Goal: Task Accomplishment & Management: Manage account settings

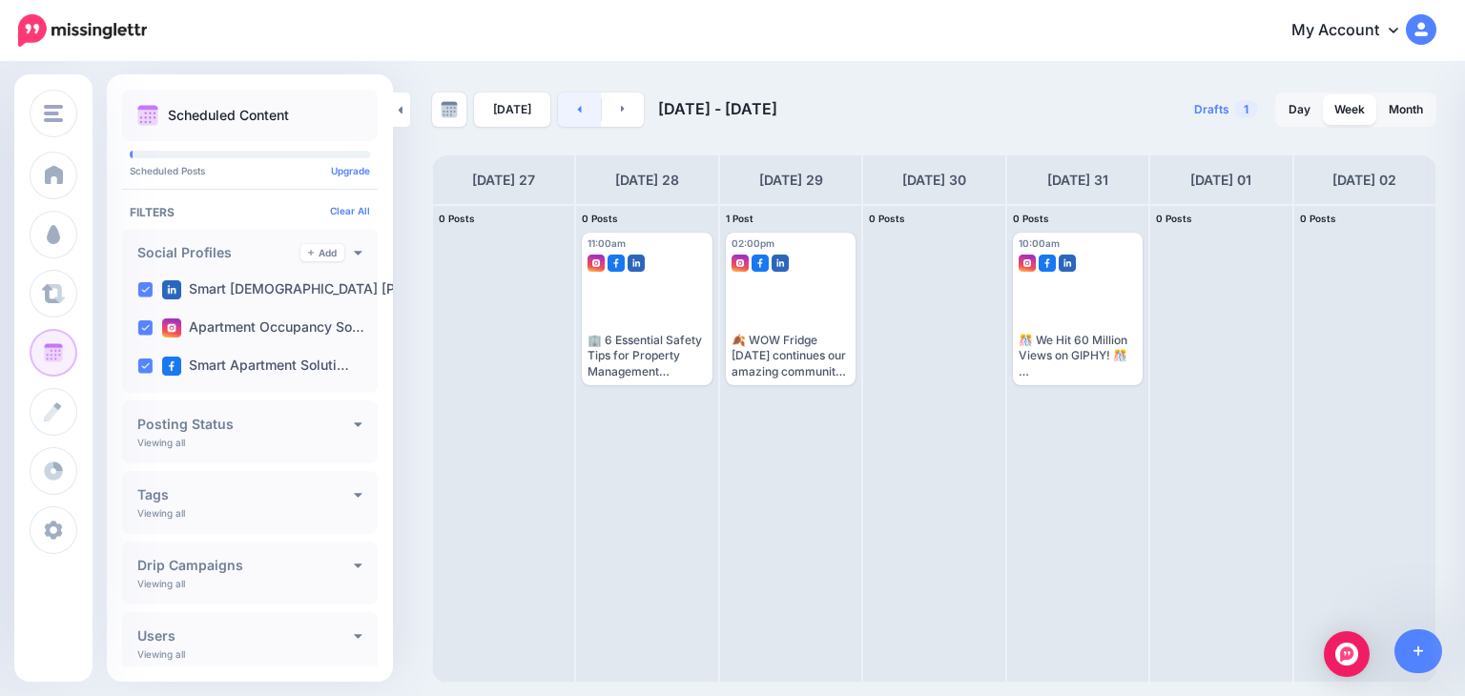
click at [577, 109] on icon at bounding box center [579, 108] width 5 height 11
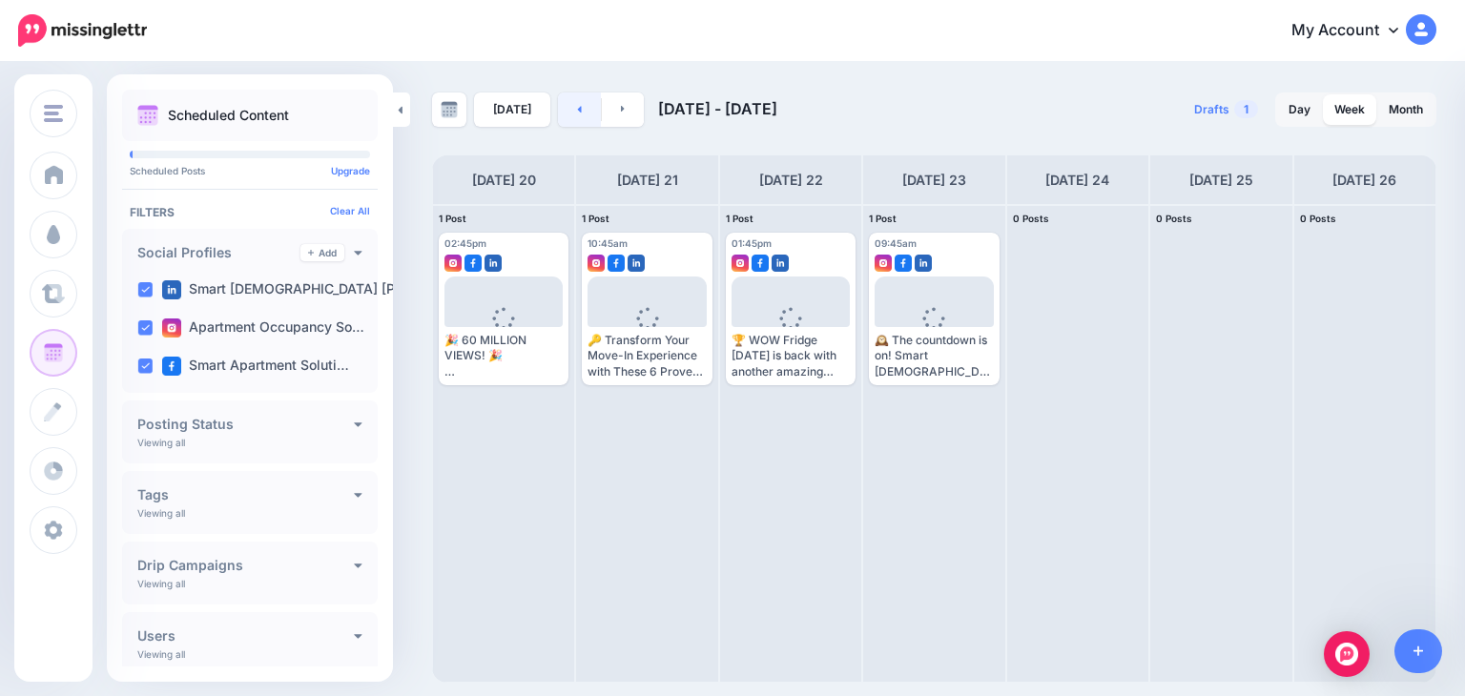
click at [577, 108] on icon at bounding box center [579, 108] width 5 height 11
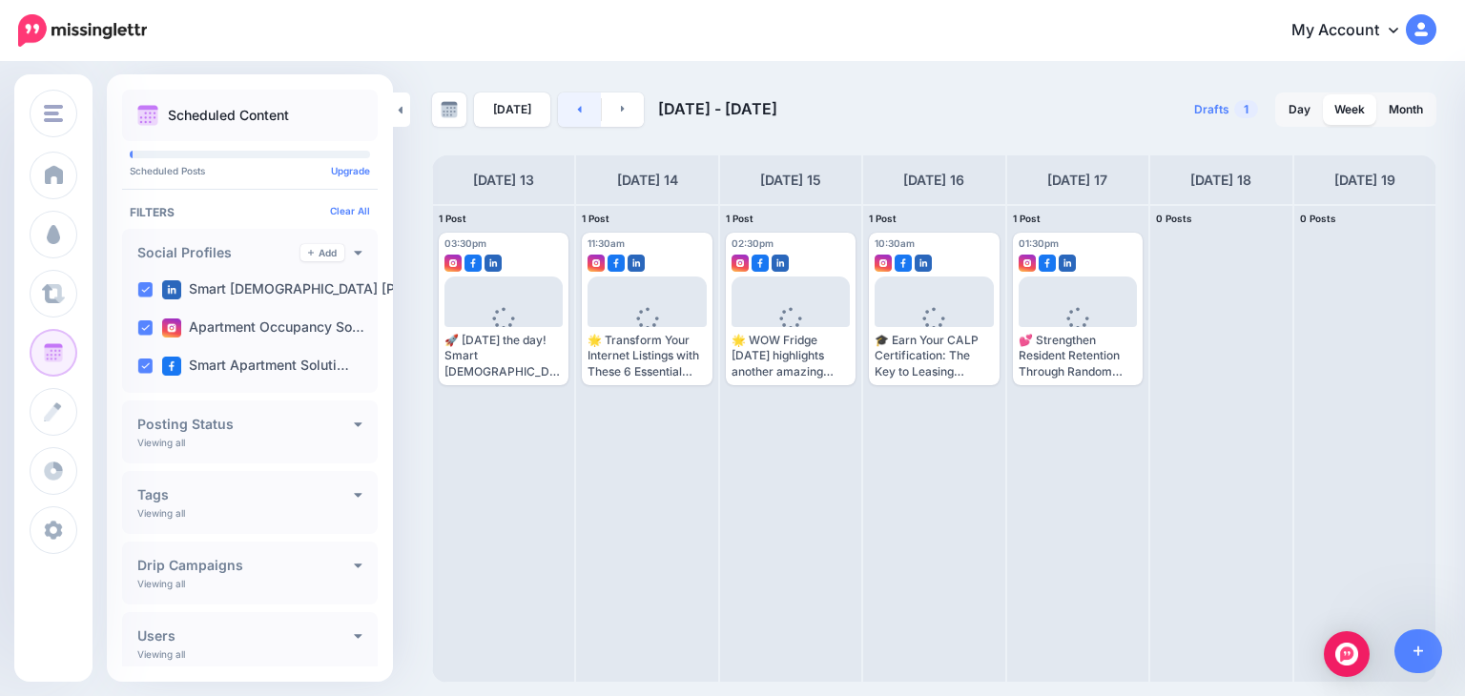
click at [577, 108] on icon at bounding box center [579, 108] width 5 height 11
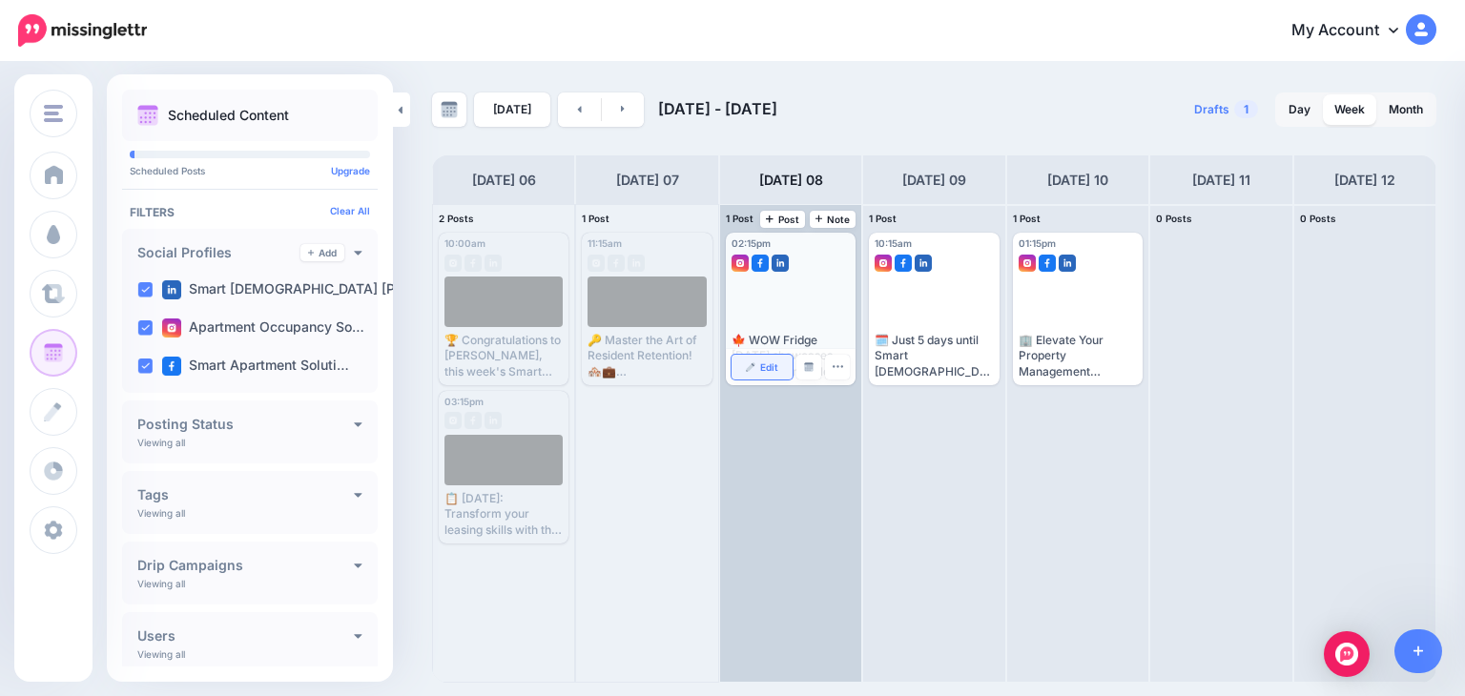
click at [767, 371] on link "Edit" at bounding box center [761, 367] width 61 height 25
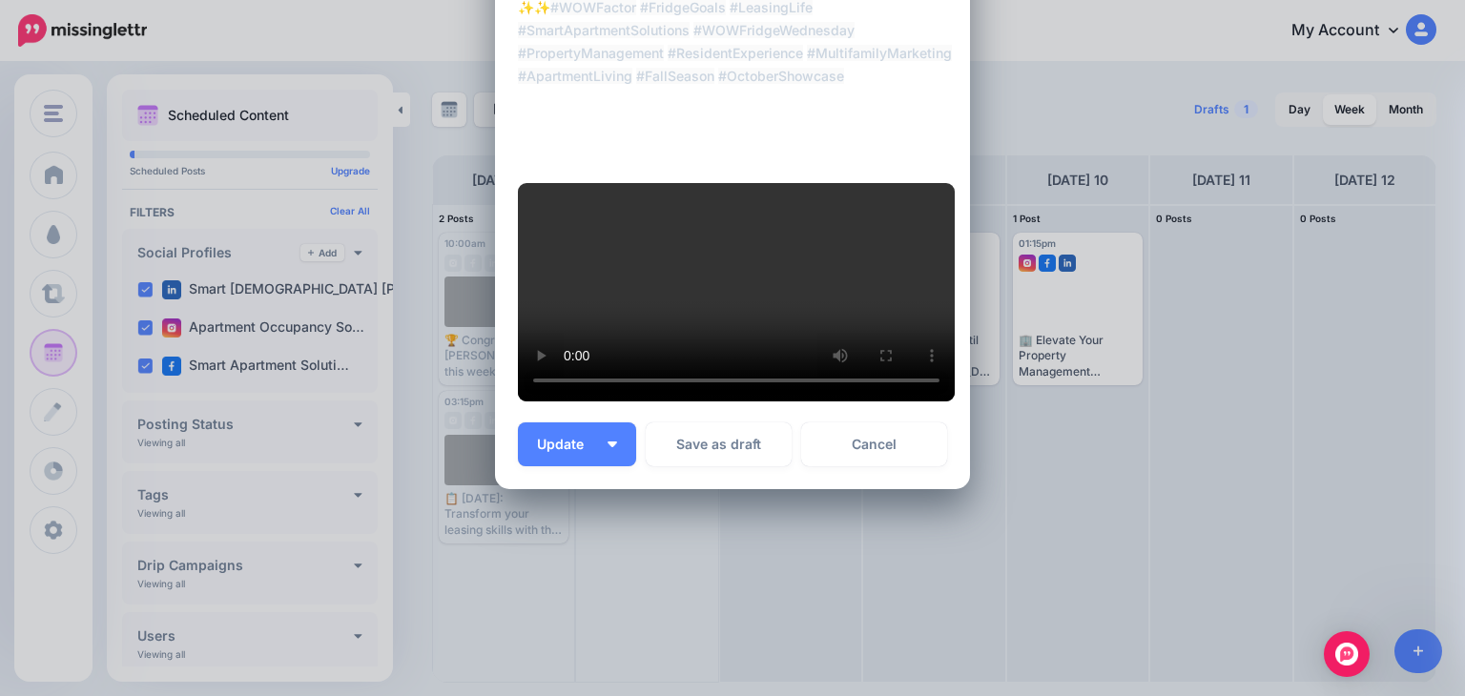
scroll to position [443, 0]
click at [572, 451] on span "Update" at bounding box center [567, 444] width 61 height 13
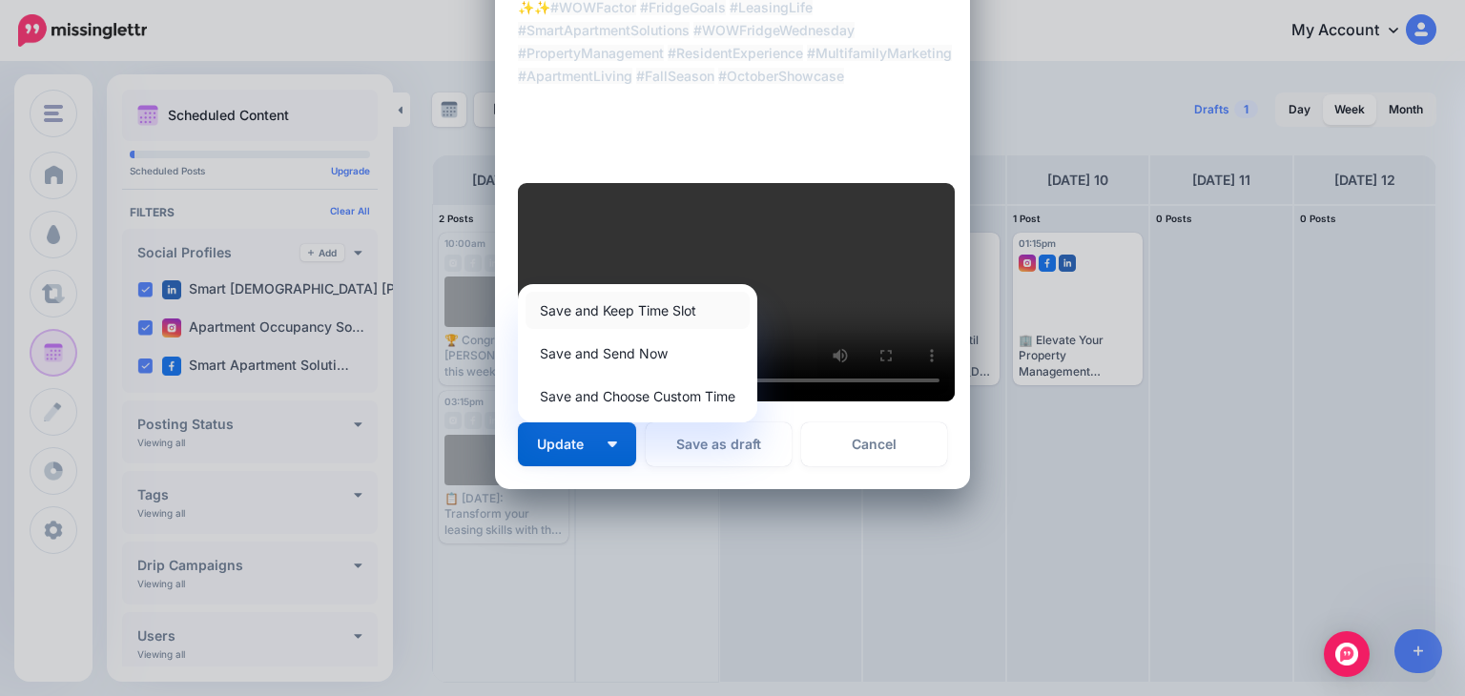
click at [589, 329] on link "Save and Keep Time Slot" at bounding box center [637, 310] width 224 height 37
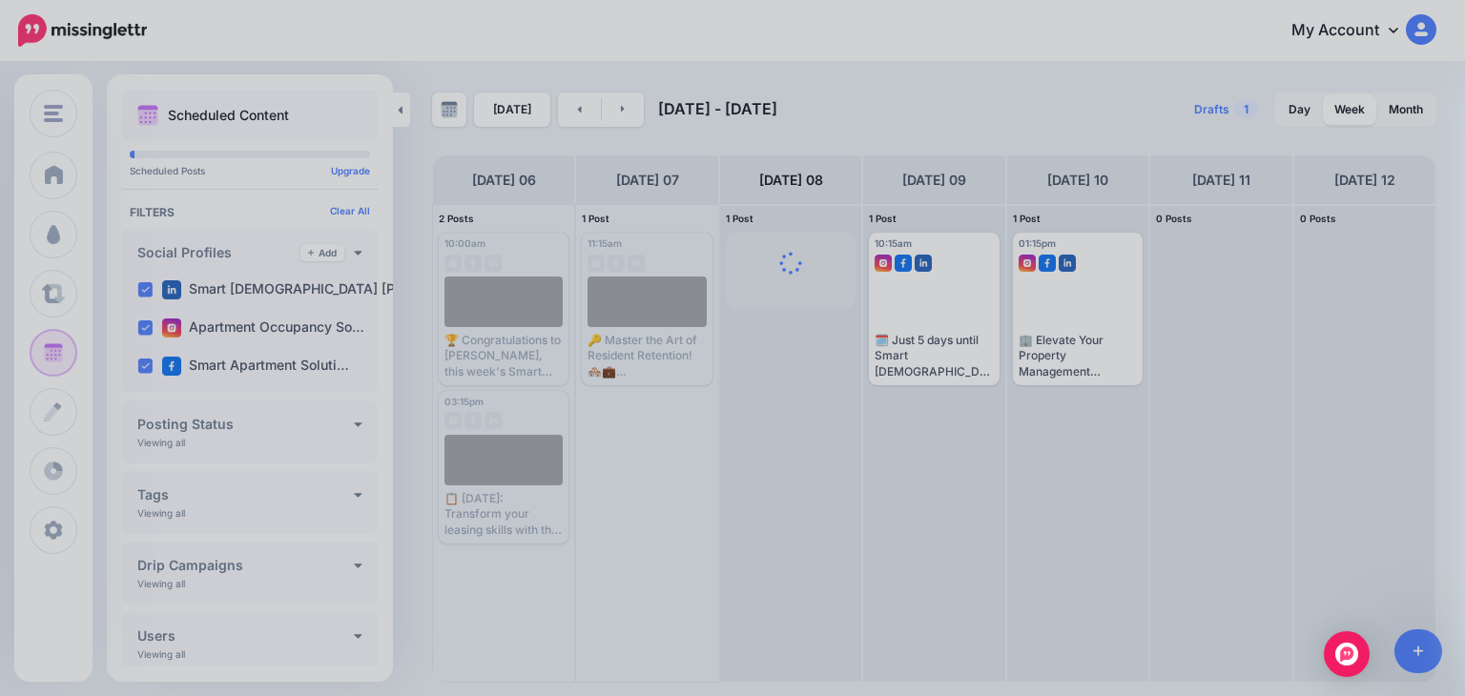
scroll to position [0, 0]
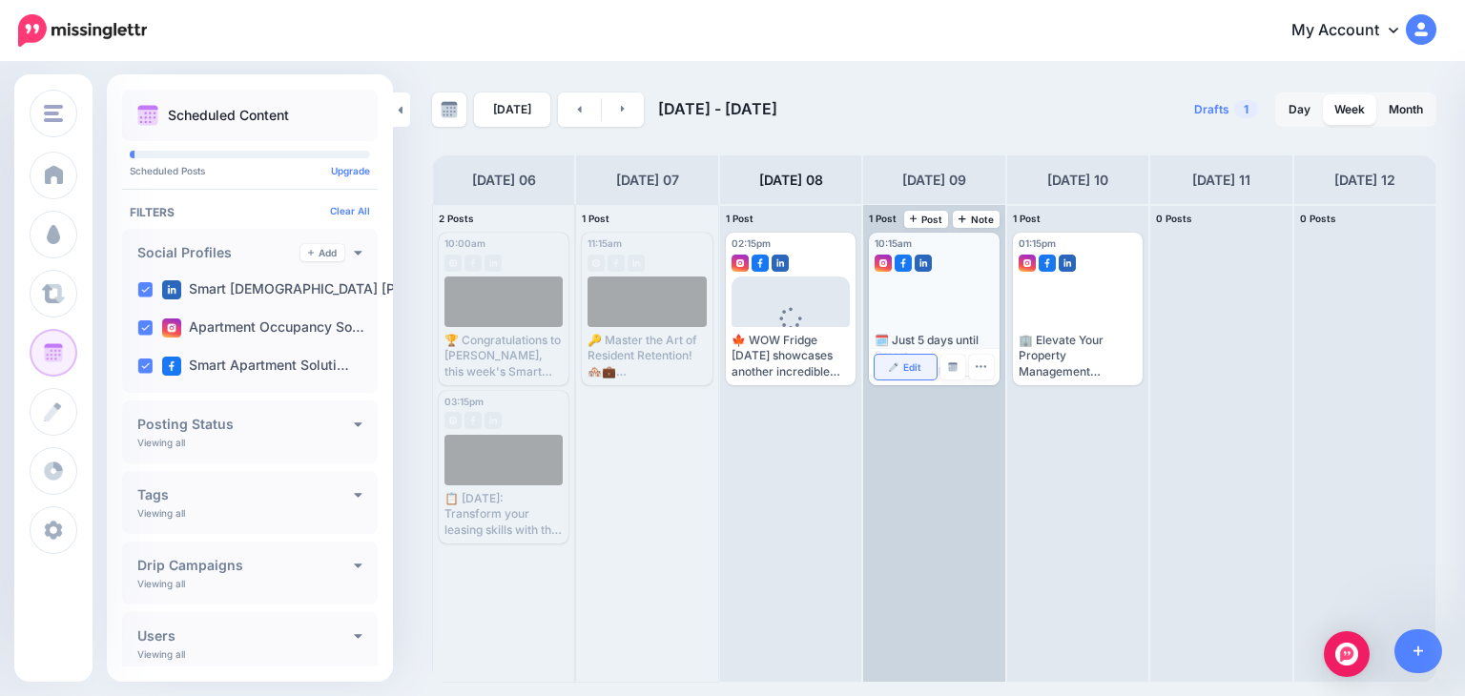
click at [893, 378] on link "Edit" at bounding box center [904, 367] width 61 height 25
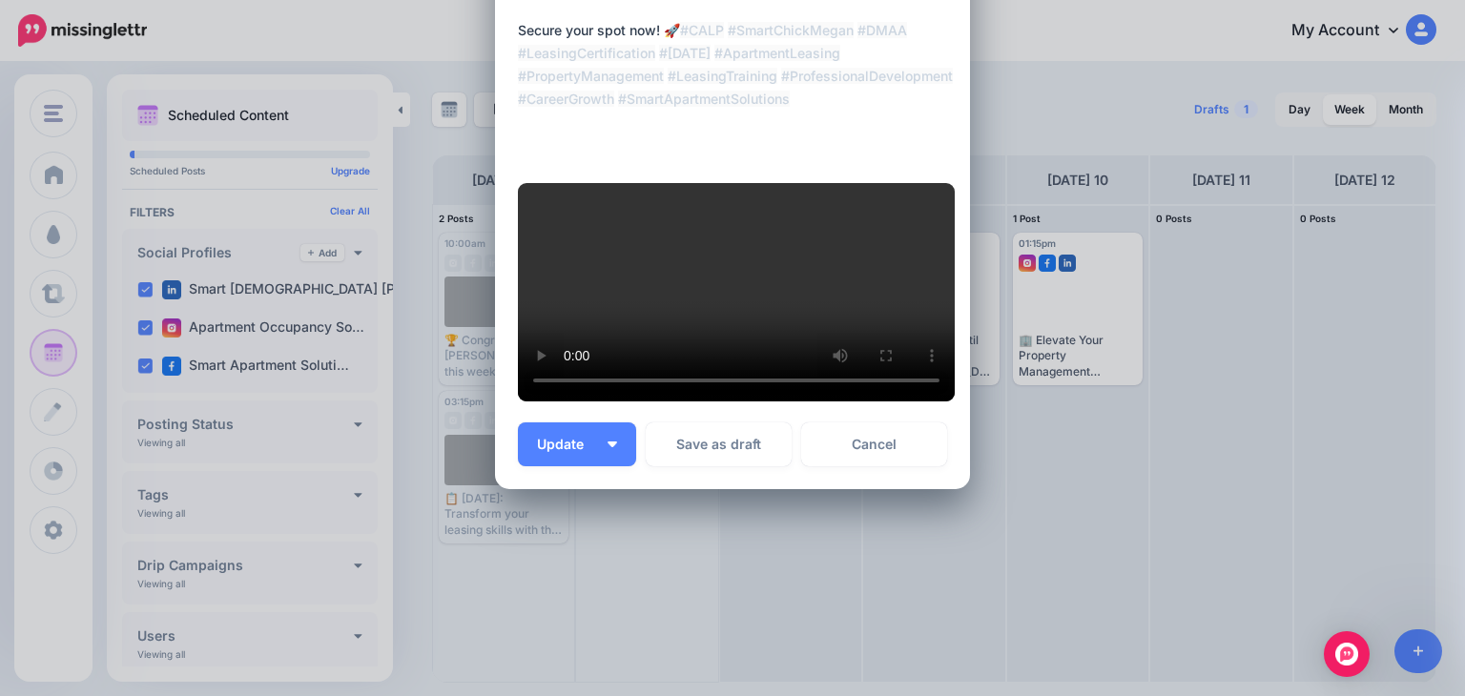
scroll to position [605, 0]
click at [556, 445] on span "Update" at bounding box center [567, 444] width 61 height 13
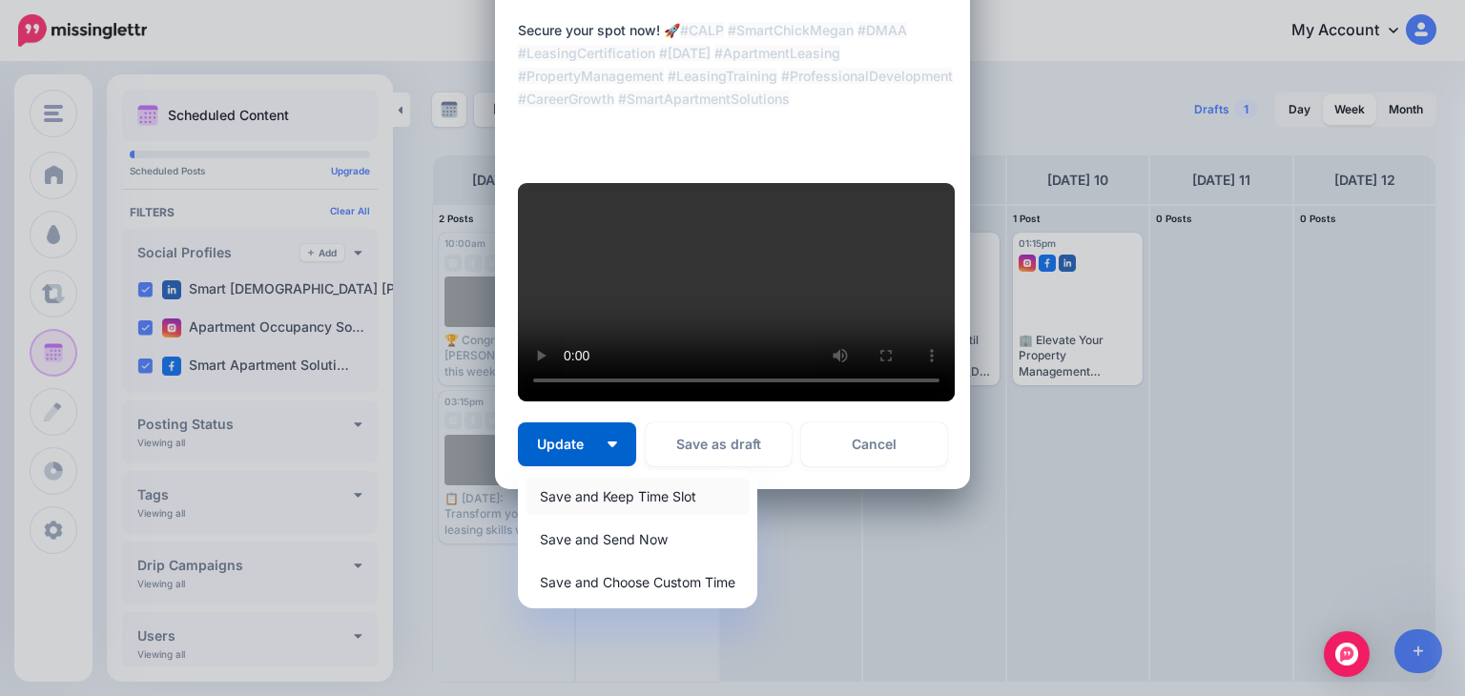
click at [572, 493] on link "Save and Keep Time Slot" at bounding box center [637, 496] width 224 height 37
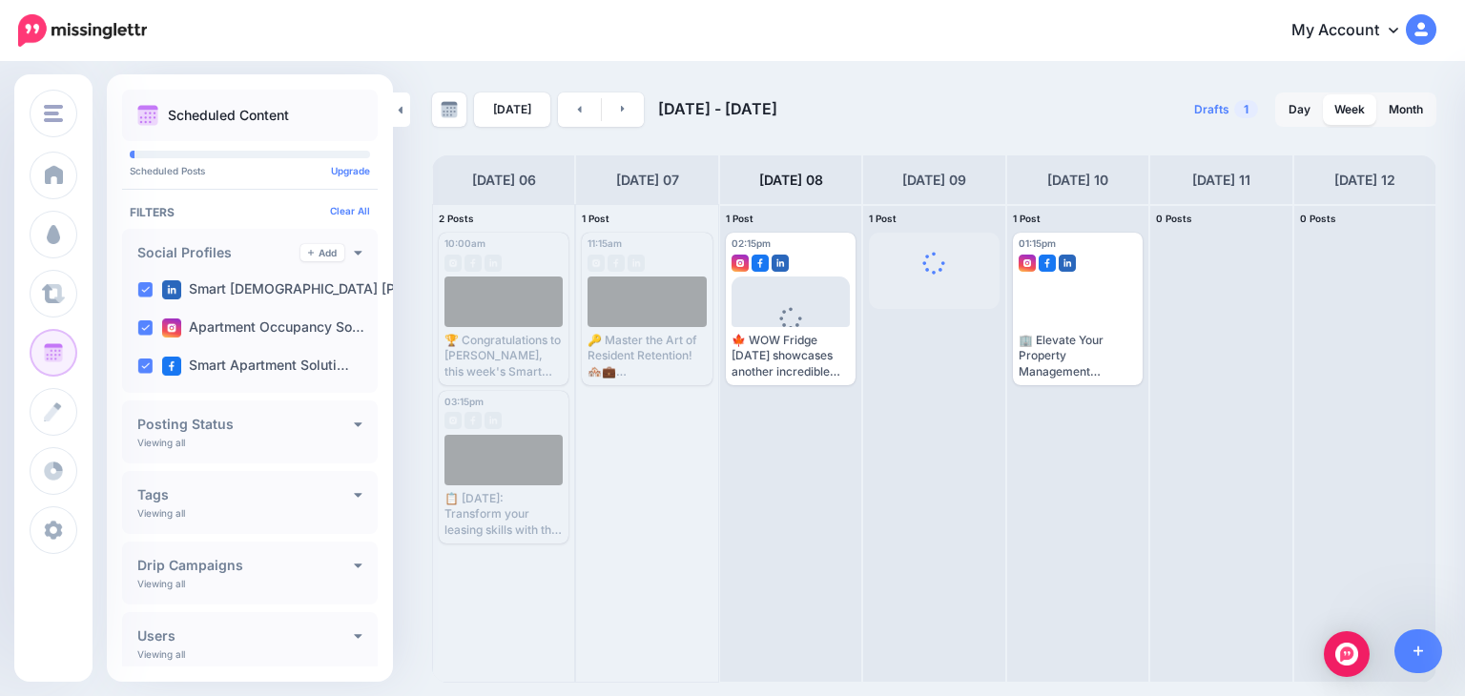
scroll to position [0, 0]
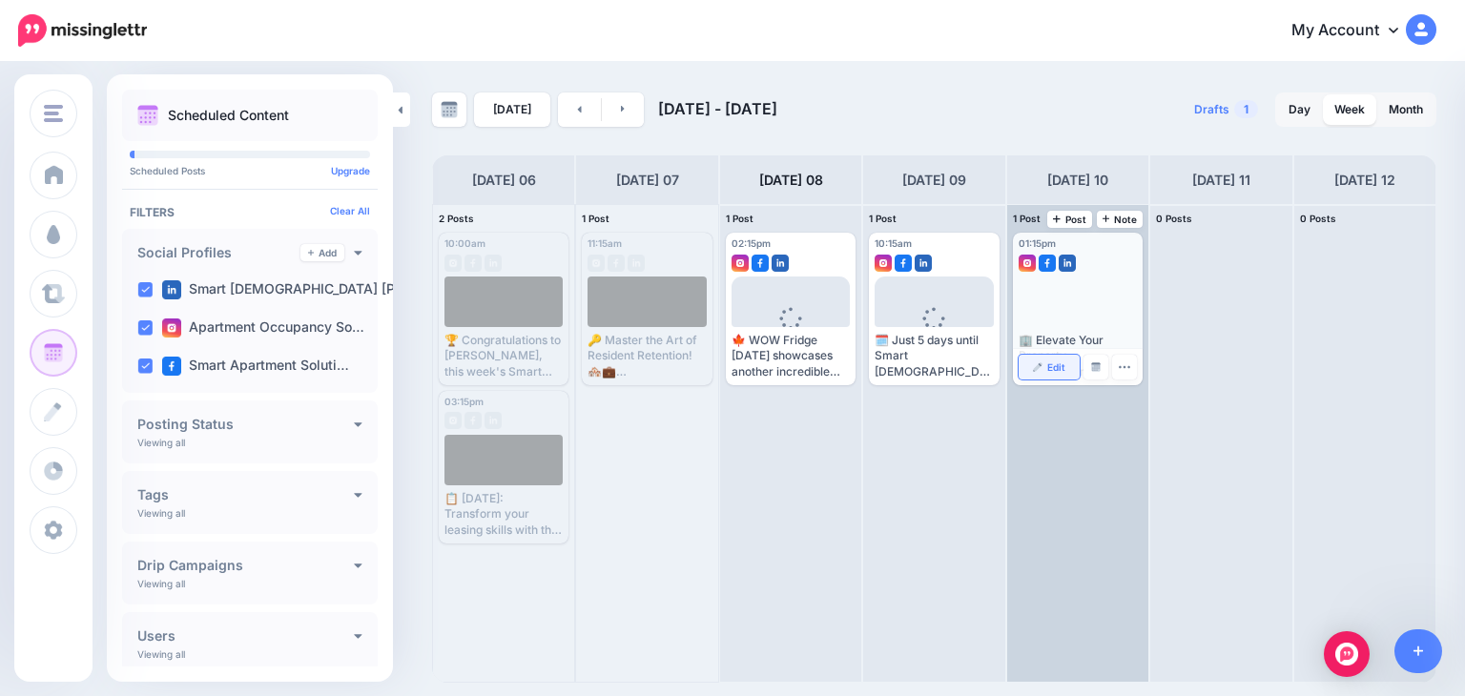
click at [1057, 366] on span "Edit" at bounding box center [1056, 367] width 18 height 10
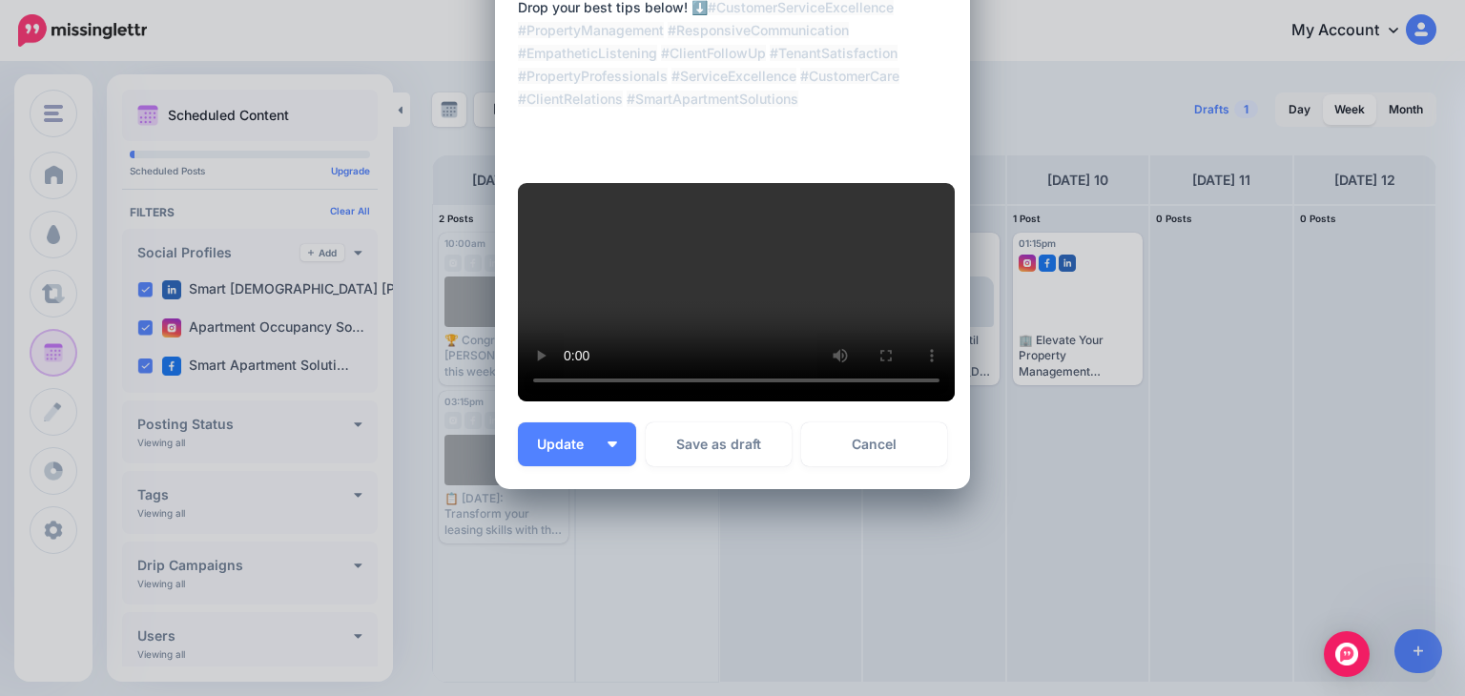
scroll to position [502, 0]
click at [553, 466] on button "Update" at bounding box center [577, 444] width 118 height 44
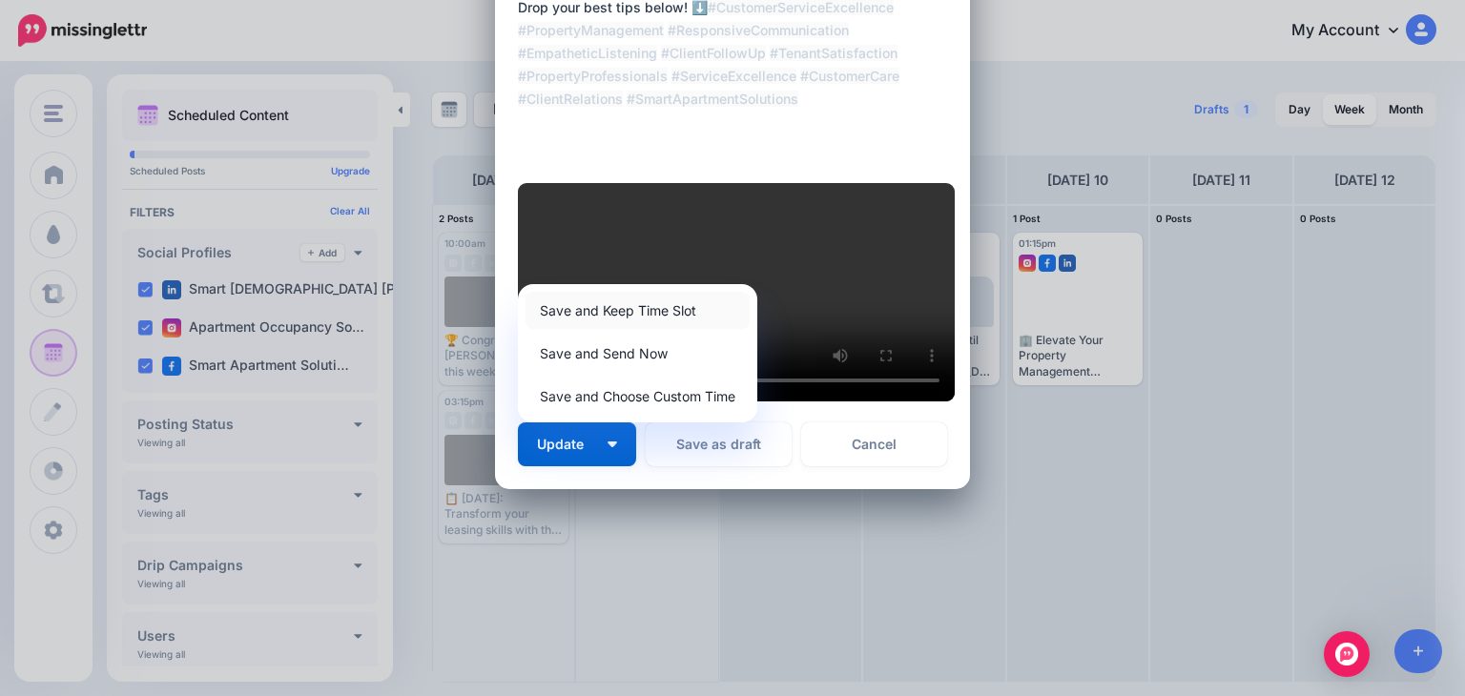
click at [598, 329] on link "Save and Keep Time Slot" at bounding box center [637, 310] width 224 height 37
